Goal: Book appointment/travel/reservation

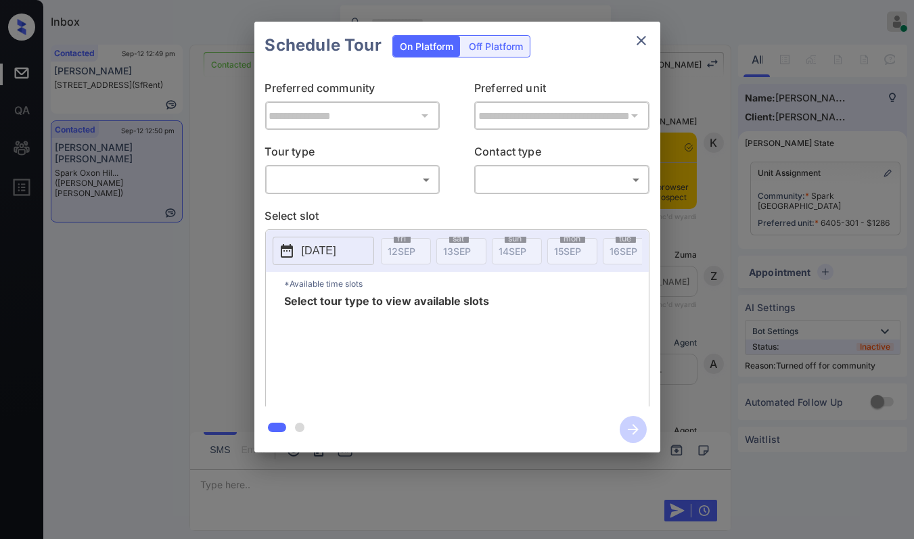
click at [320, 183] on body "Inbox Danielle Dela Cruz Online Set yourself offline Set yourself on break Prof…" at bounding box center [457, 269] width 914 height 539
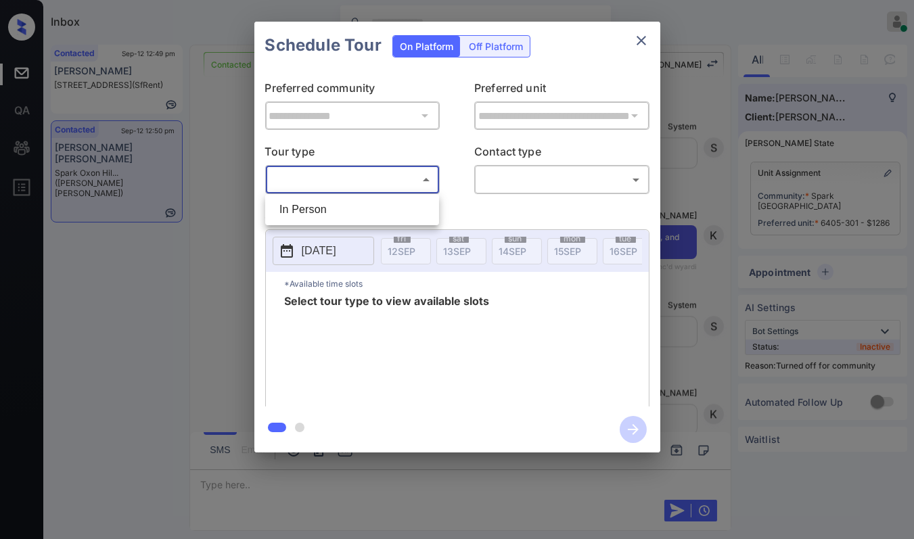
click at [309, 204] on li "In Person" at bounding box center [352, 210] width 167 height 24
type input "********"
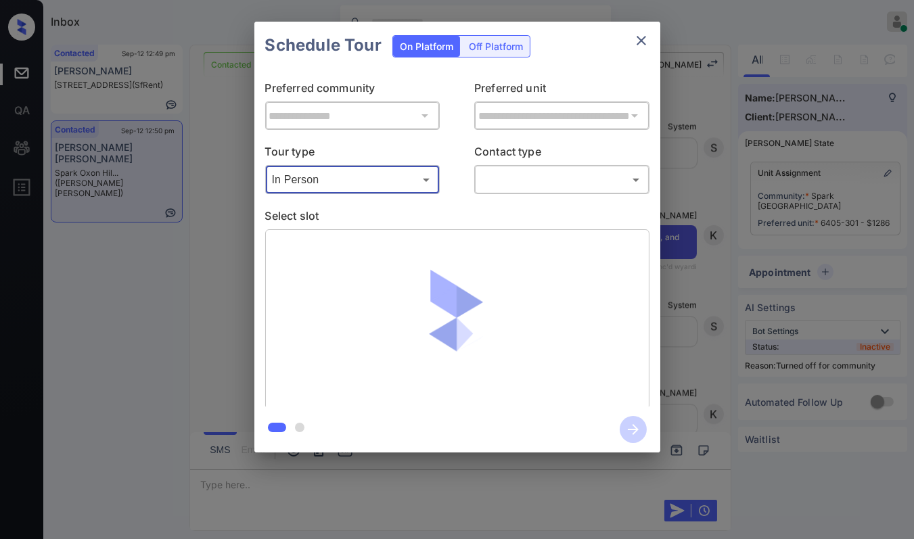
click at [568, 187] on body "Inbox Danielle Dela Cruz Online Set yourself offline Set yourself on break Prof…" at bounding box center [457, 269] width 914 height 539
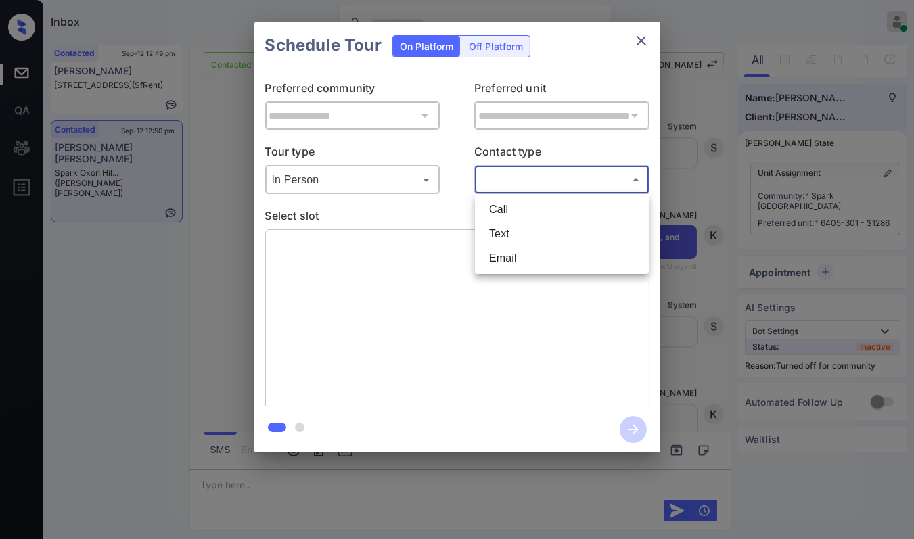
click at [566, 182] on div at bounding box center [457, 269] width 914 height 539
click at [533, 185] on body "Inbox Danielle Dela Cruz Online Set yourself offline Set yourself on break Prof…" at bounding box center [457, 269] width 914 height 539
click at [499, 228] on li "Text" at bounding box center [561, 234] width 167 height 24
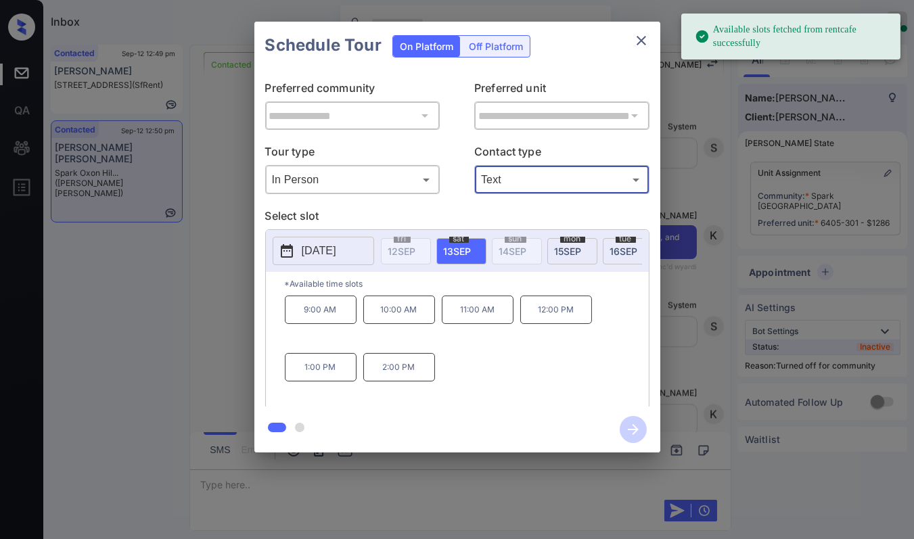
type input "****"
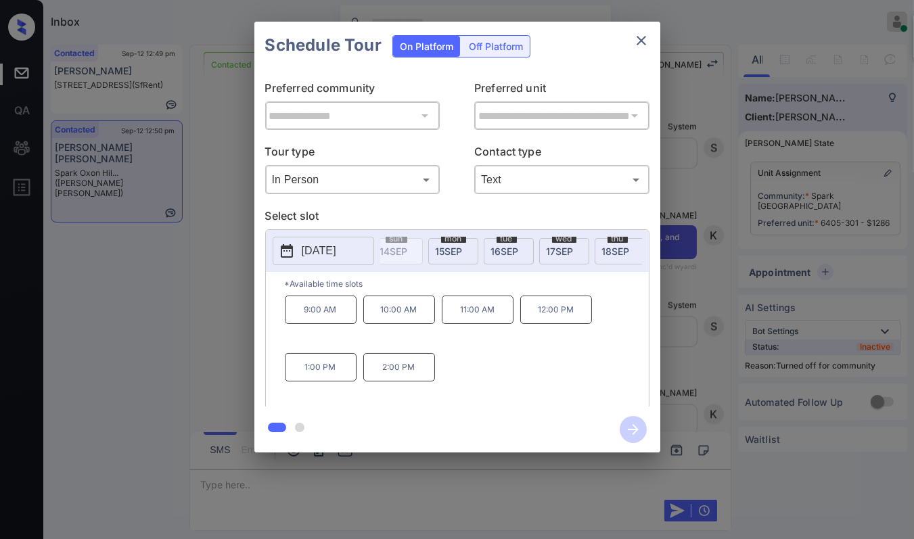
scroll to position [0, 120]
click at [602, 250] on span "18 SEP" at bounding box center [616, 252] width 28 height 12
click at [406, 311] on p "10:30 AM" at bounding box center [399, 310] width 72 height 28
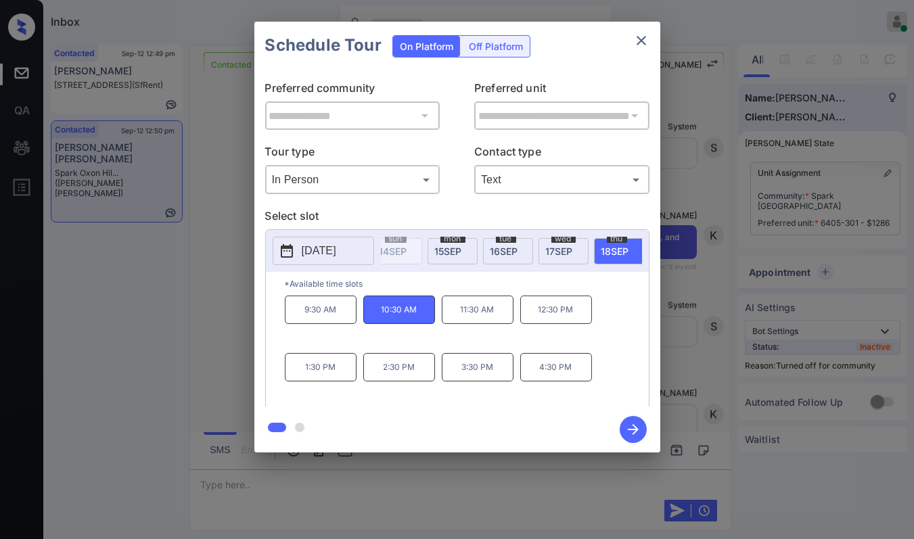
click at [631, 430] on icon "button" at bounding box center [633, 429] width 27 height 27
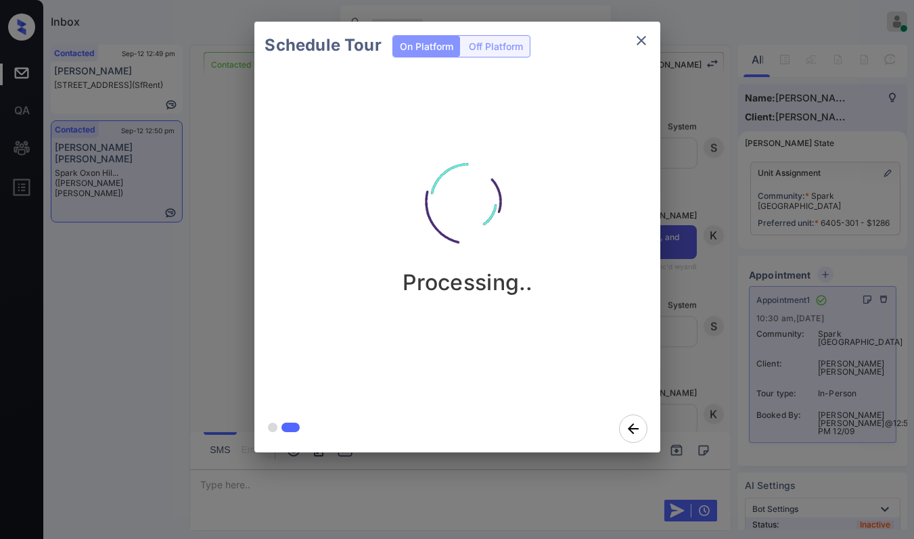
click at [639, 42] on icon "close" at bounding box center [641, 40] width 9 height 9
